Goal: Transaction & Acquisition: Purchase product/service

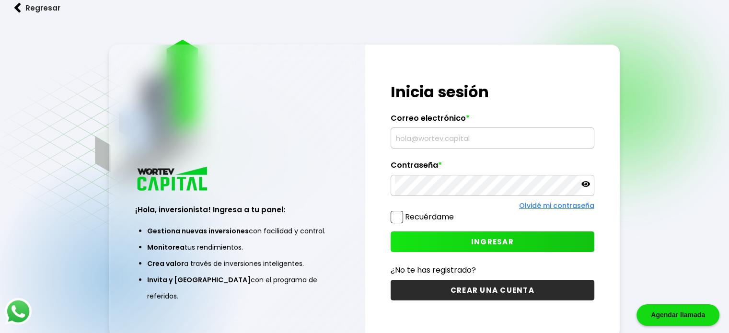
click at [402, 138] on input "text" at bounding box center [492, 138] width 195 height 20
type input "[EMAIL_ADDRESS][DOMAIN_NAME]"
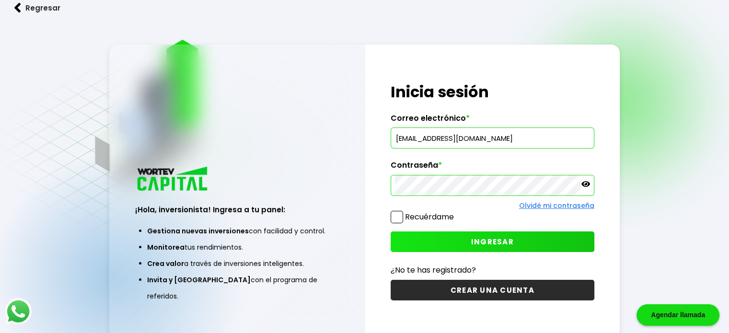
click at [400, 218] on span at bounding box center [397, 217] width 12 height 12
click at [456, 212] on input "Recuérdame" at bounding box center [456, 212] width 0 height 0
click at [459, 237] on button "INGRESAR" at bounding box center [493, 242] width 204 height 21
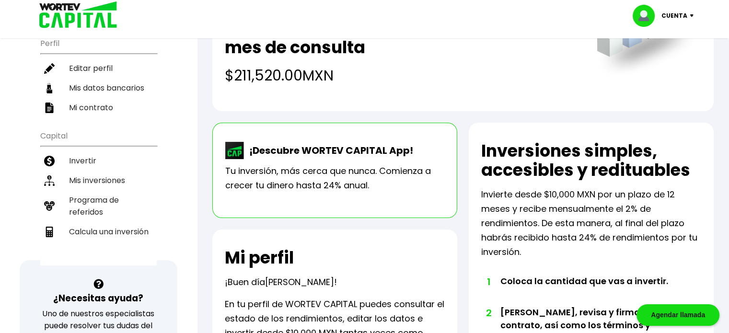
scroll to position [96, 0]
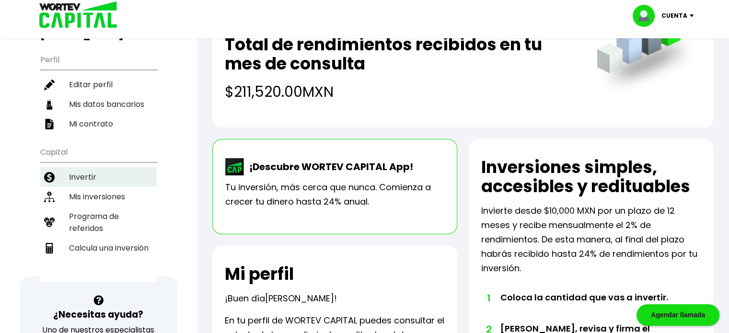
click at [82, 167] on li "Invertir" at bounding box center [98, 177] width 116 height 20
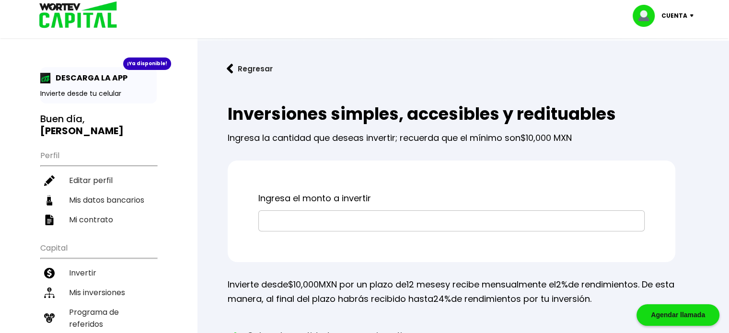
click at [274, 232] on div "Ingresa el monto a invertir" at bounding box center [452, 212] width 448 height 102
click at [273, 226] on input "text" at bounding box center [452, 221] width 378 height 20
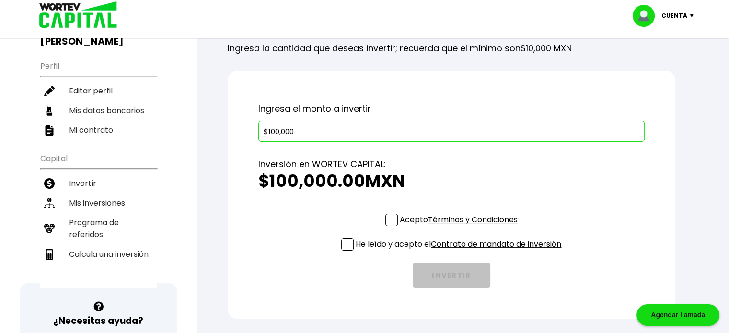
scroll to position [96, 0]
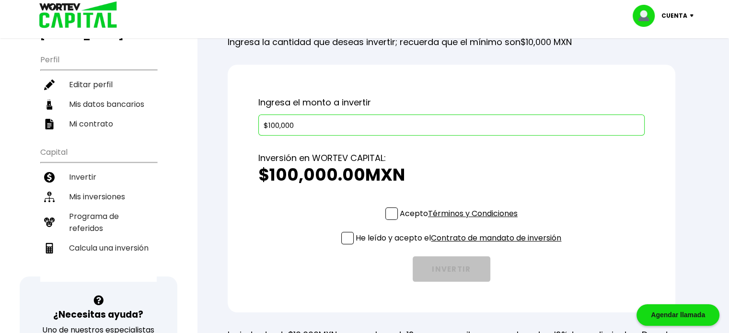
type input "$100,000"
drag, startPoint x: 388, startPoint y: 212, endPoint x: 383, endPoint y: 222, distance: 11.8
click at [389, 212] on span at bounding box center [391, 214] width 12 height 12
click at [461, 221] on input "Acepto Términos y Condiciones" at bounding box center [461, 221] width 0 height 0
click at [347, 237] on span at bounding box center [347, 238] width 12 height 12
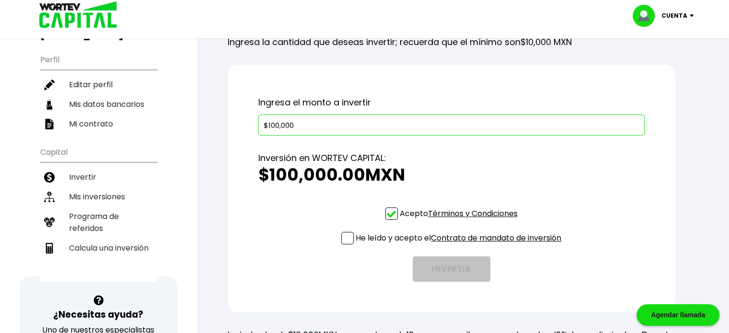
click at [461, 245] on input "He leído y acepto el Contrato de mandato de inversión" at bounding box center [461, 245] width 0 height 0
click at [454, 268] on button "INVERTIR" at bounding box center [452, 268] width 78 height 25
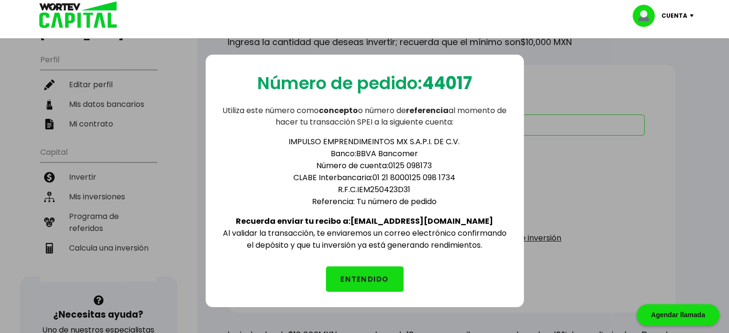
click at [379, 276] on button "ENTENDIDO" at bounding box center [365, 279] width 78 height 25
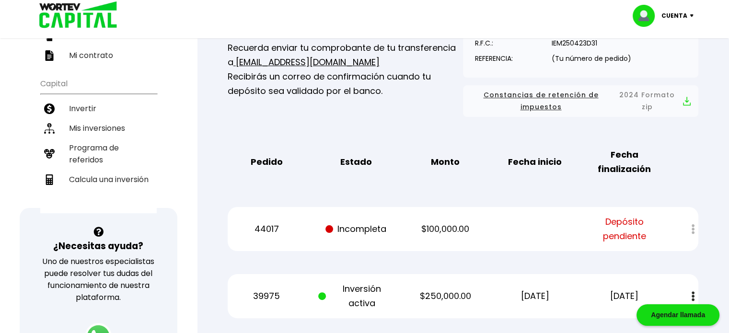
scroll to position [144, 0]
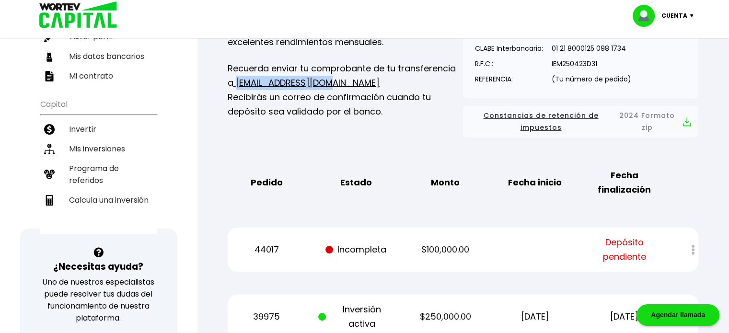
drag, startPoint x: 342, startPoint y: 80, endPoint x: 235, endPoint y: 86, distance: 107.5
click at [235, 86] on p "Recuerda enviar tu comprobante de tu transferencia a [EMAIL_ADDRESS][DOMAIN_NAM…" at bounding box center [345, 90] width 235 height 58
copy link "[EMAIL_ADDRESS][DOMAIN_NAME]"
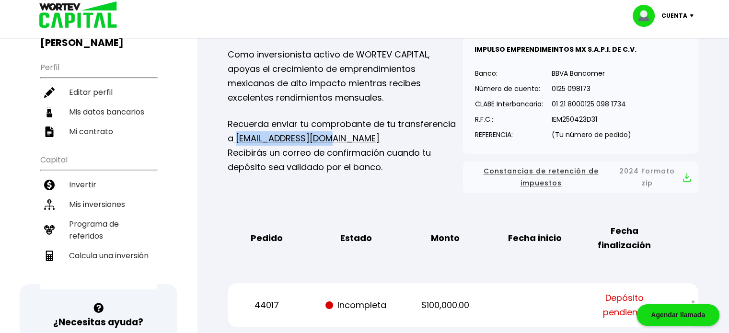
scroll to position [48, 0]
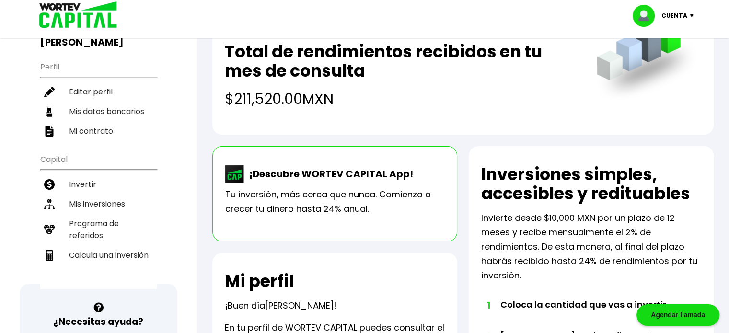
scroll to position [48, 0]
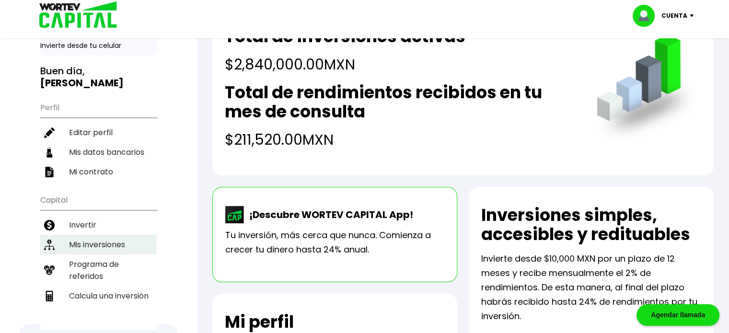
click at [90, 235] on li "Mis inversiones" at bounding box center [98, 245] width 116 height 20
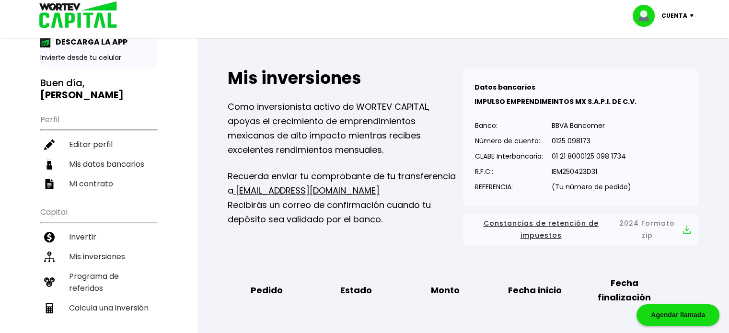
scroll to position [0, 0]
